Goal: Find specific page/section: Find specific page/section

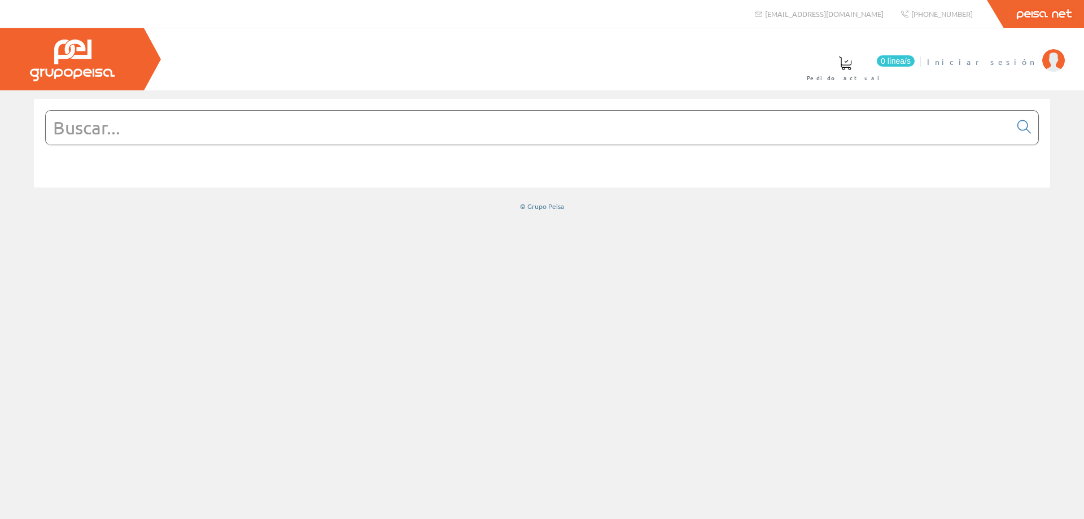
click at [1021, 66] on span "Iniciar sesión" at bounding box center [982, 61] width 110 height 11
click at [964, 61] on span "ELECTRICIDAD NOVO S.L." at bounding box center [949, 61] width 176 height 11
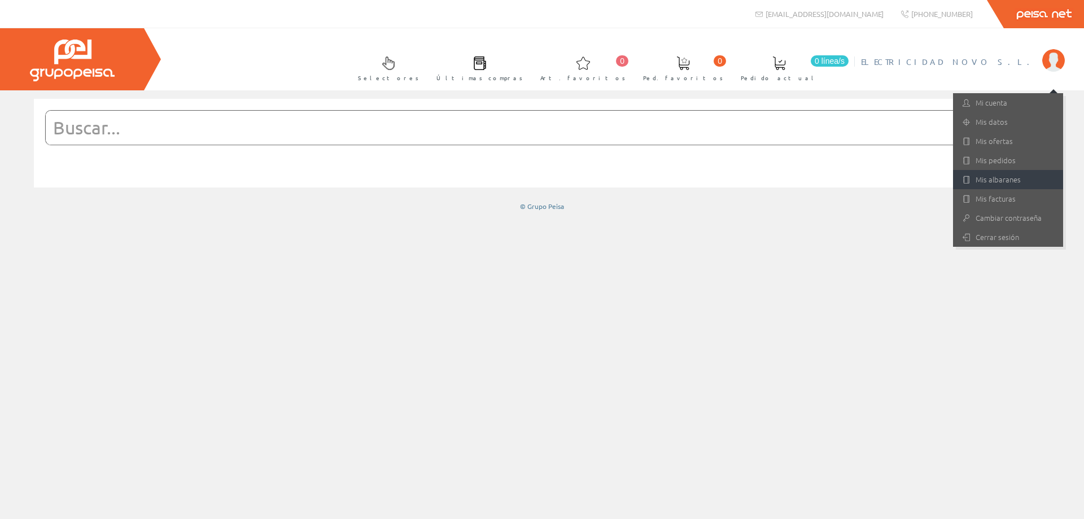
click at [996, 176] on link "Mis albaranes" at bounding box center [1008, 179] width 110 height 19
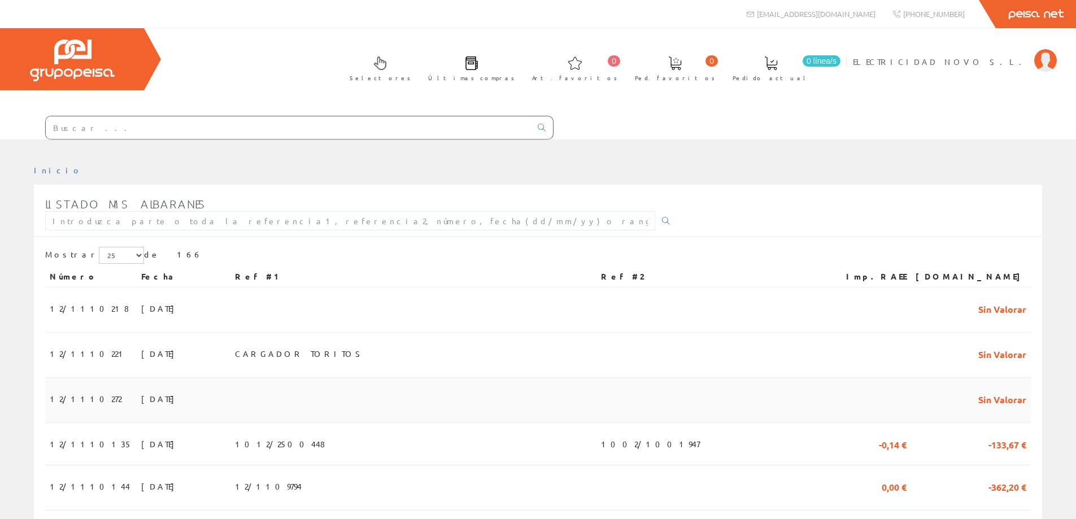
click at [88, 392] on span "12/1110272" at bounding box center [86, 398] width 72 height 19
